Goal: Check status: Check status

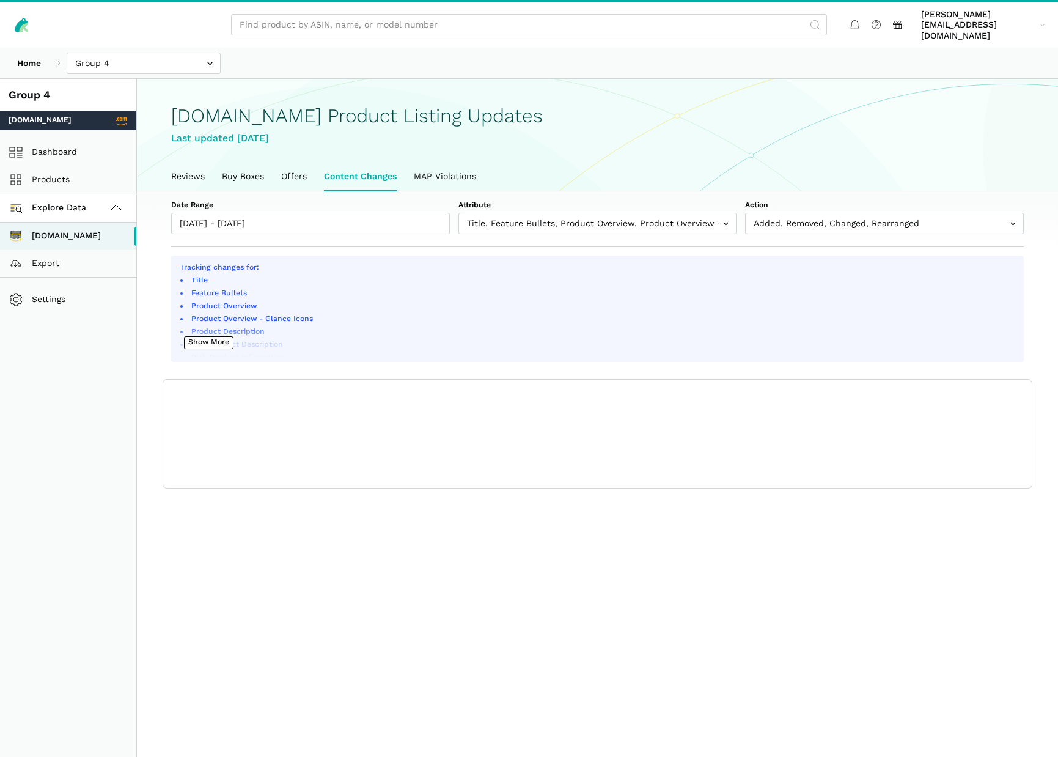
scroll to position [4, 0]
type input "[DATE]"
click at [307, 213] on input "[DATE] - [DATE]" at bounding box center [310, 223] width 279 height 21
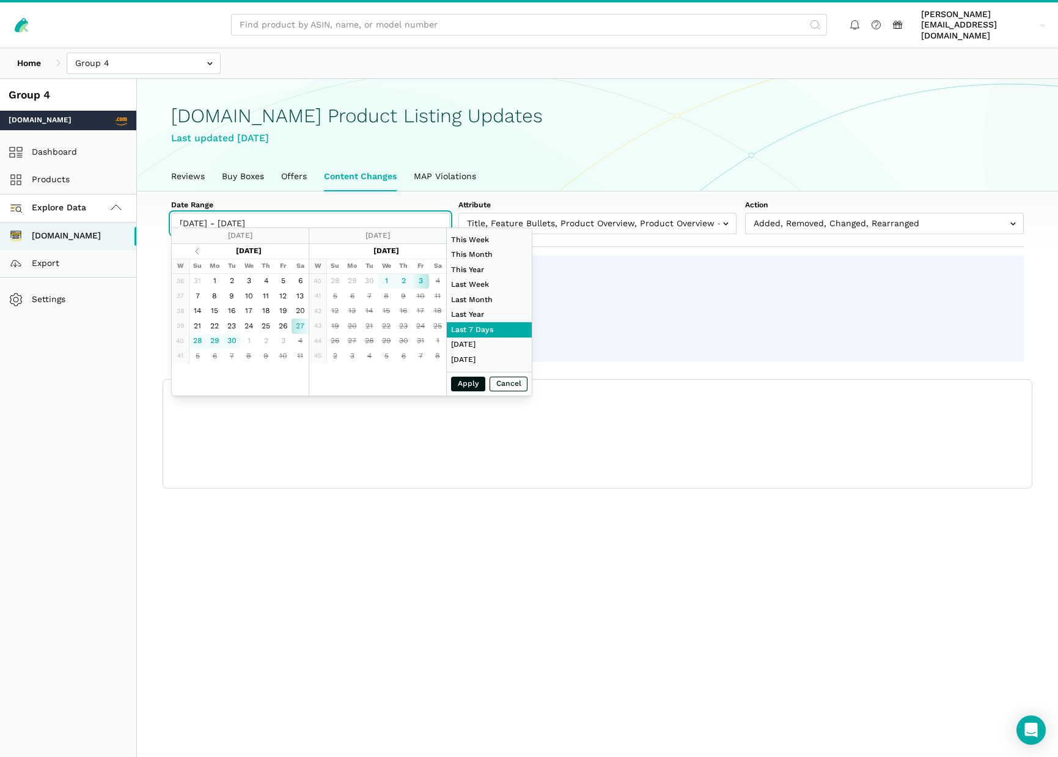
type input "[DATE]"
drag, startPoint x: 460, startPoint y: 388, endPoint x: 446, endPoint y: 390, distance: 14.3
click at [460, 389] on div "Apply Cancel" at bounding box center [489, 384] width 85 height 24
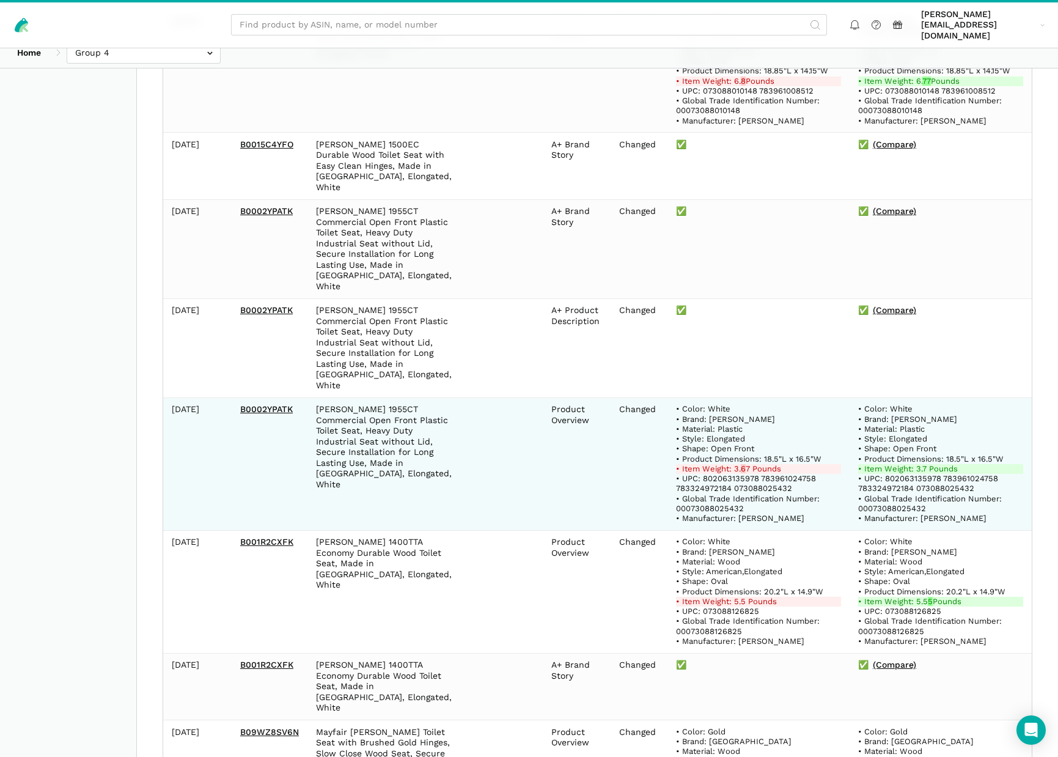
scroll to position [580, 0]
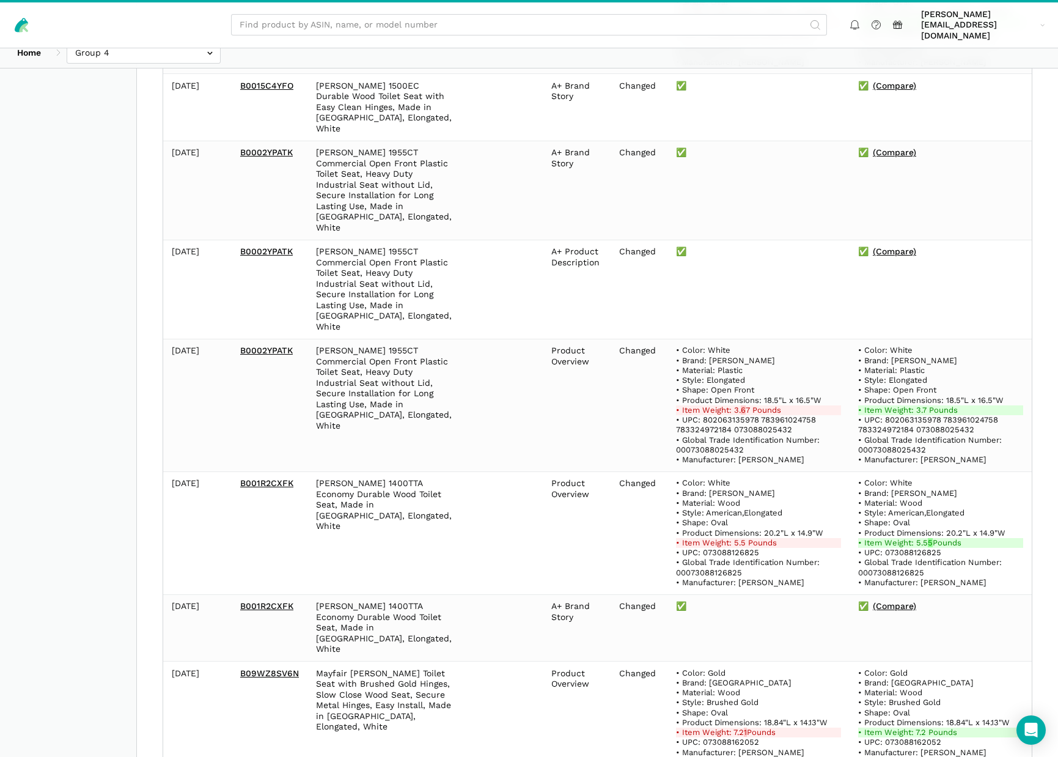
select select "100"
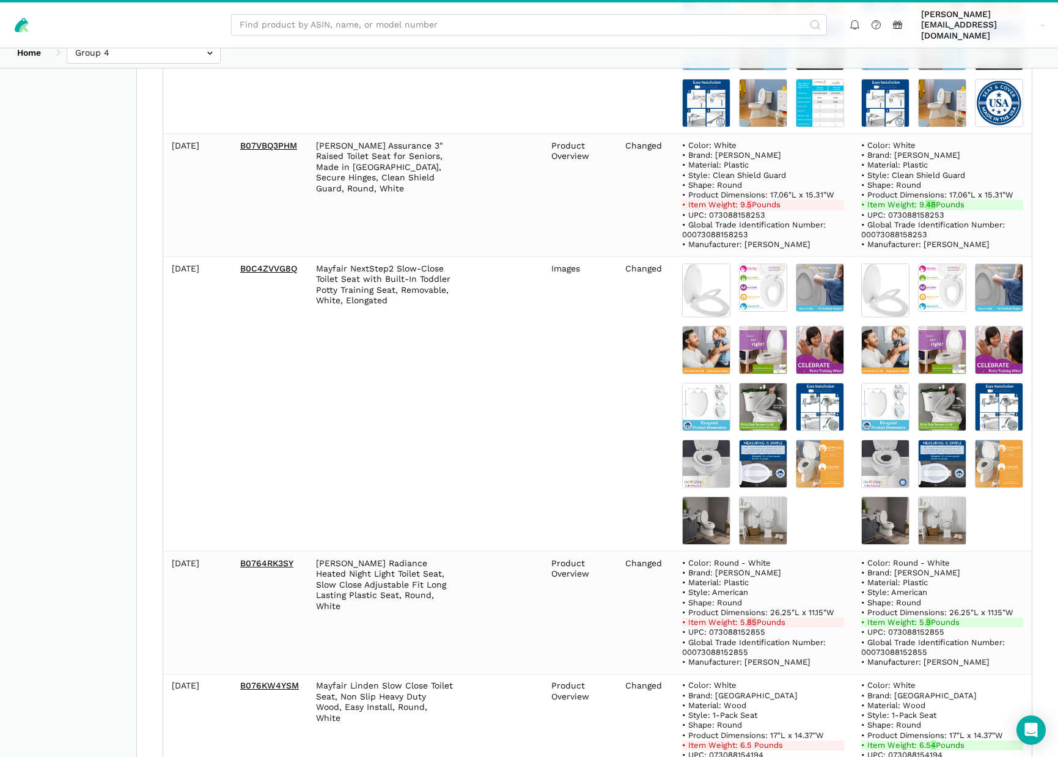
scroll to position [9832, 0]
